Goal: Navigation & Orientation: Find specific page/section

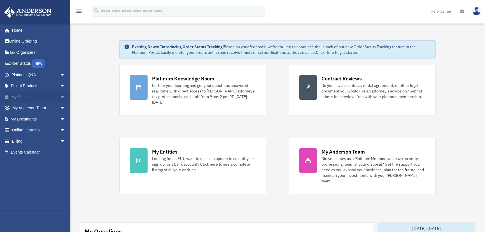
click at [60, 95] on span "arrow_drop_down" at bounding box center [65, 96] width 11 height 11
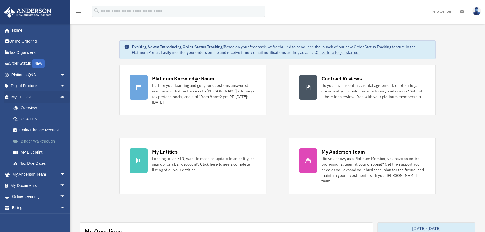
click at [45, 141] on link "Binder Walkthrough" at bounding box center [41, 141] width 66 height 11
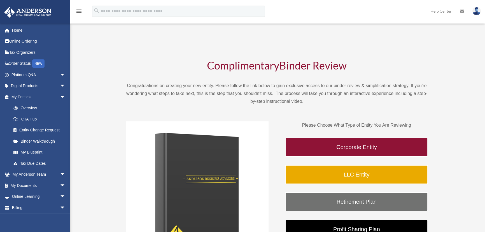
click at [17, 30] on link "Home" at bounding box center [39, 30] width 70 height 11
